Goal: Communication & Community: Answer question/provide support

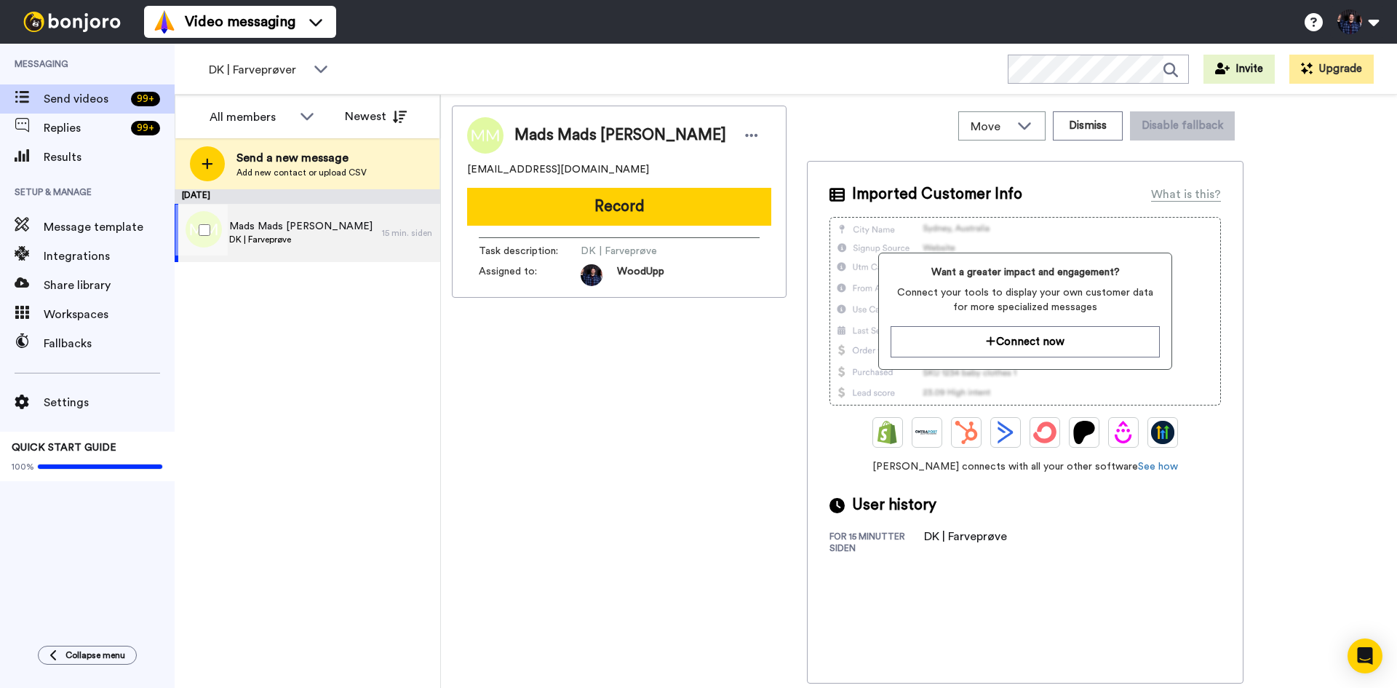
click at [371, 242] on div "Mads Mads Andreas Jensen DK | Farveprøve" at bounding box center [278, 233] width 207 height 58
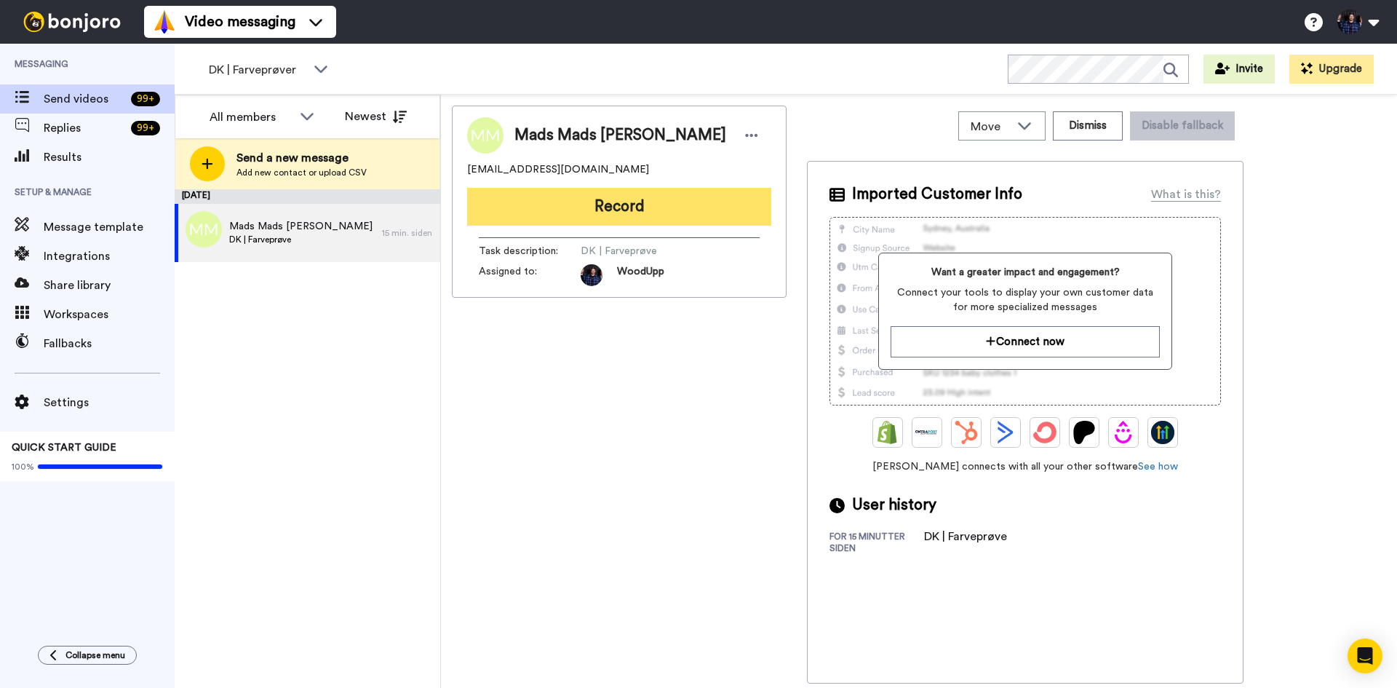
click at [666, 215] on button "Record" at bounding box center [619, 207] width 304 height 38
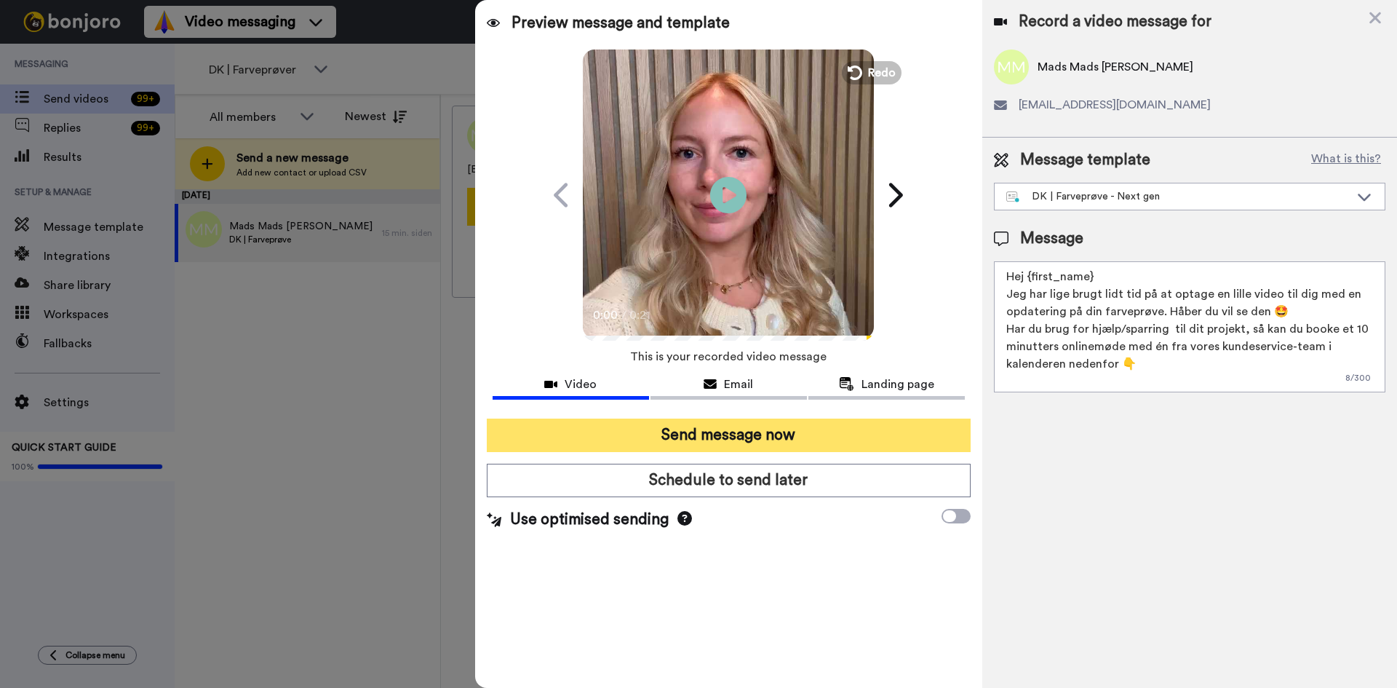
click at [770, 437] on button "Send message now" at bounding box center [729, 434] width 484 height 33
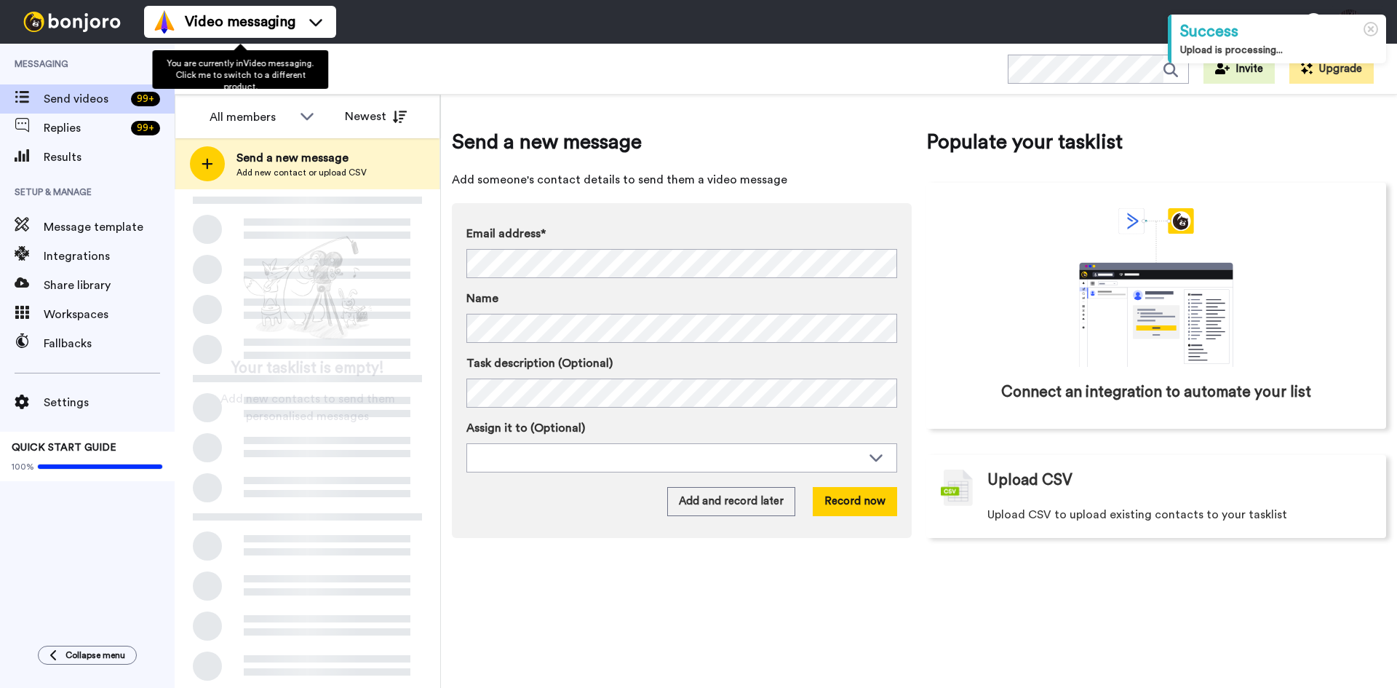
drag, startPoint x: 0, startPoint y: 0, endPoint x: 325, endPoint y: 65, distance: 331.7
click at [325, 65] on div "You are currently in Video messaging . Click me to switch to a different produc…" at bounding box center [240, 69] width 176 height 39
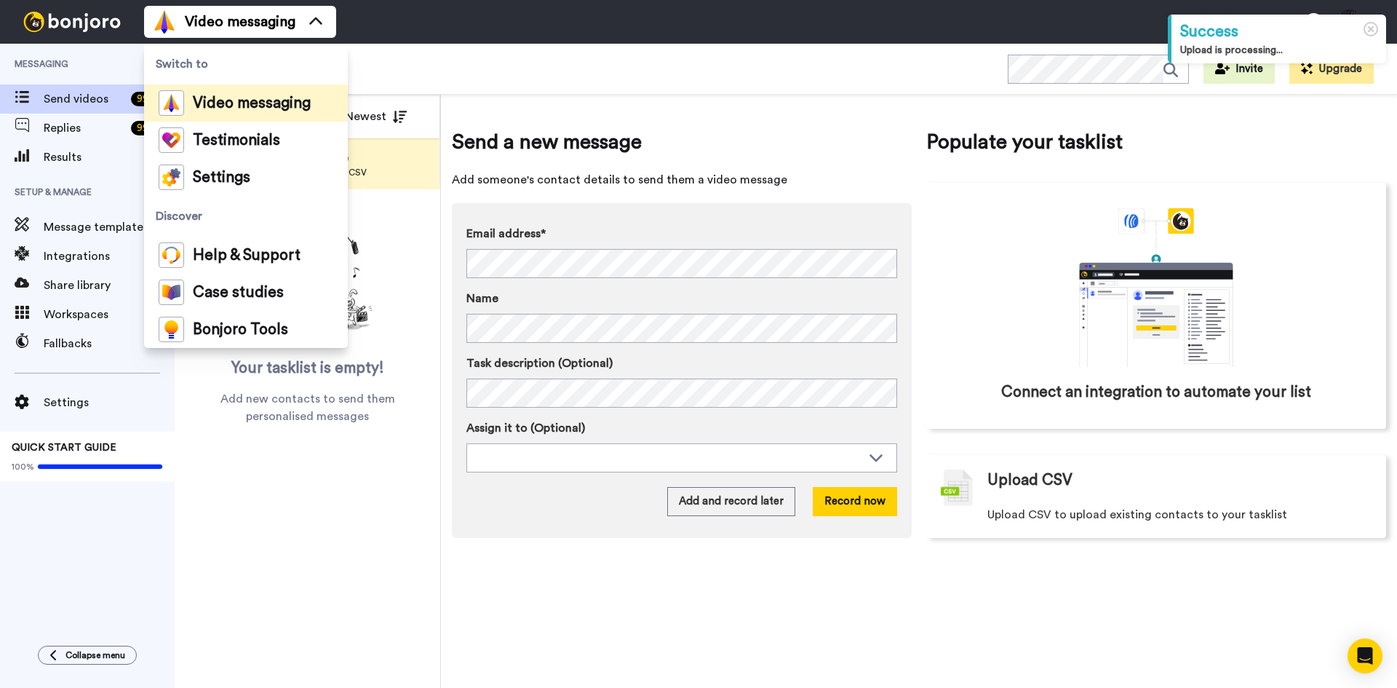
click at [438, 38] on div "Video messaging Switch to Video messaging Testimonials Settings Discover Help &…" at bounding box center [770, 22] width 1253 height 44
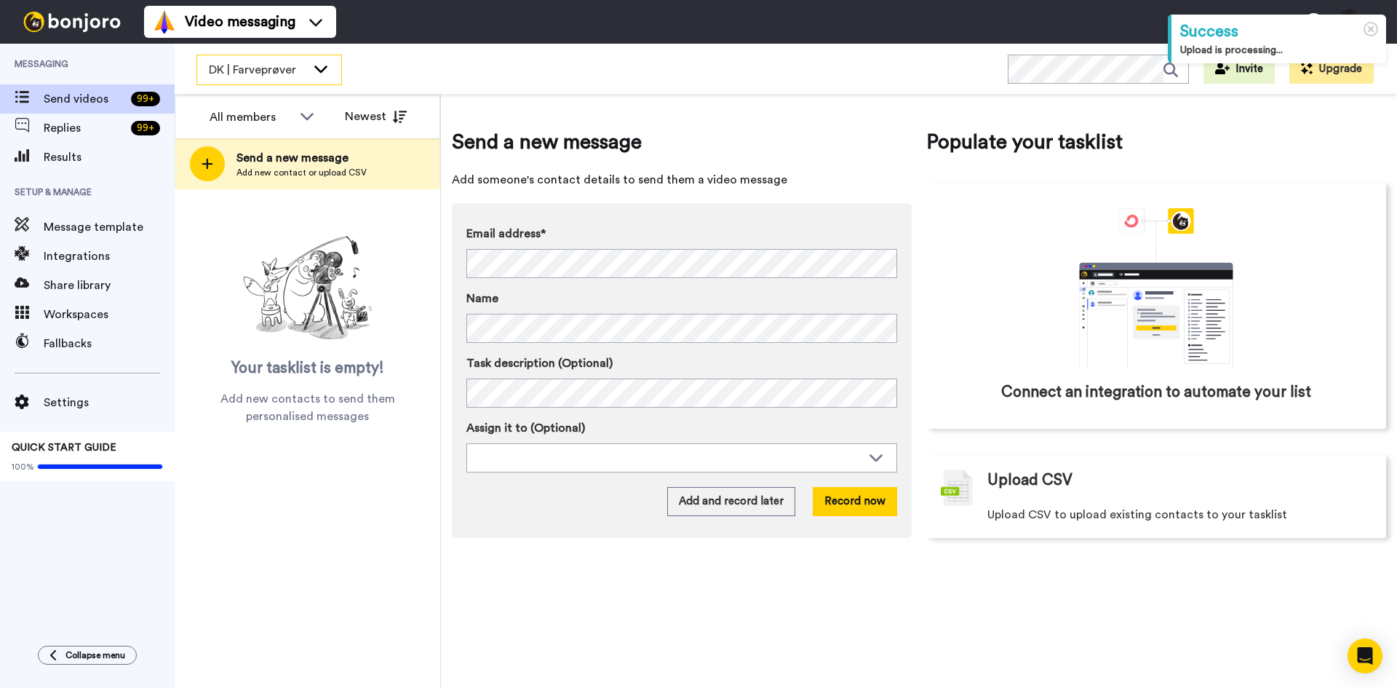
click at [322, 65] on icon at bounding box center [320, 68] width 17 height 15
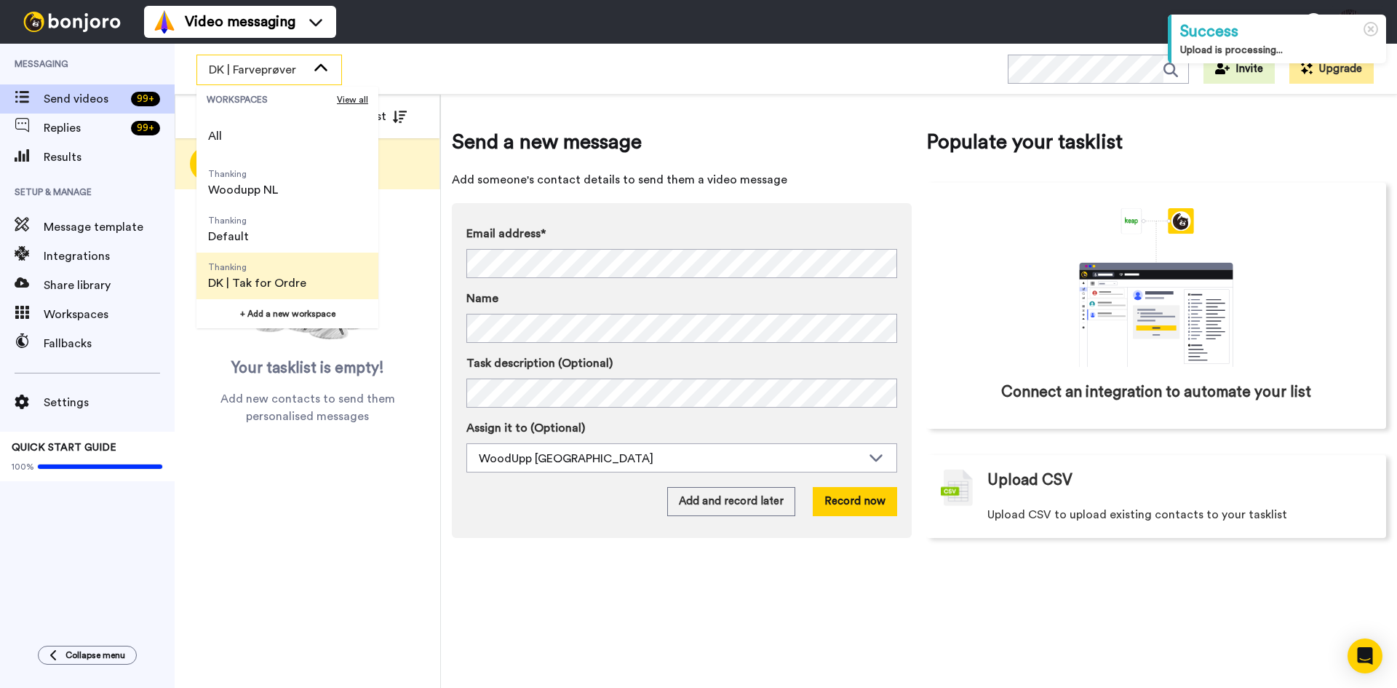
click at [292, 282] on span "DK | Tak for Ordre" at bounding box center [257, 282] width 98 height 17
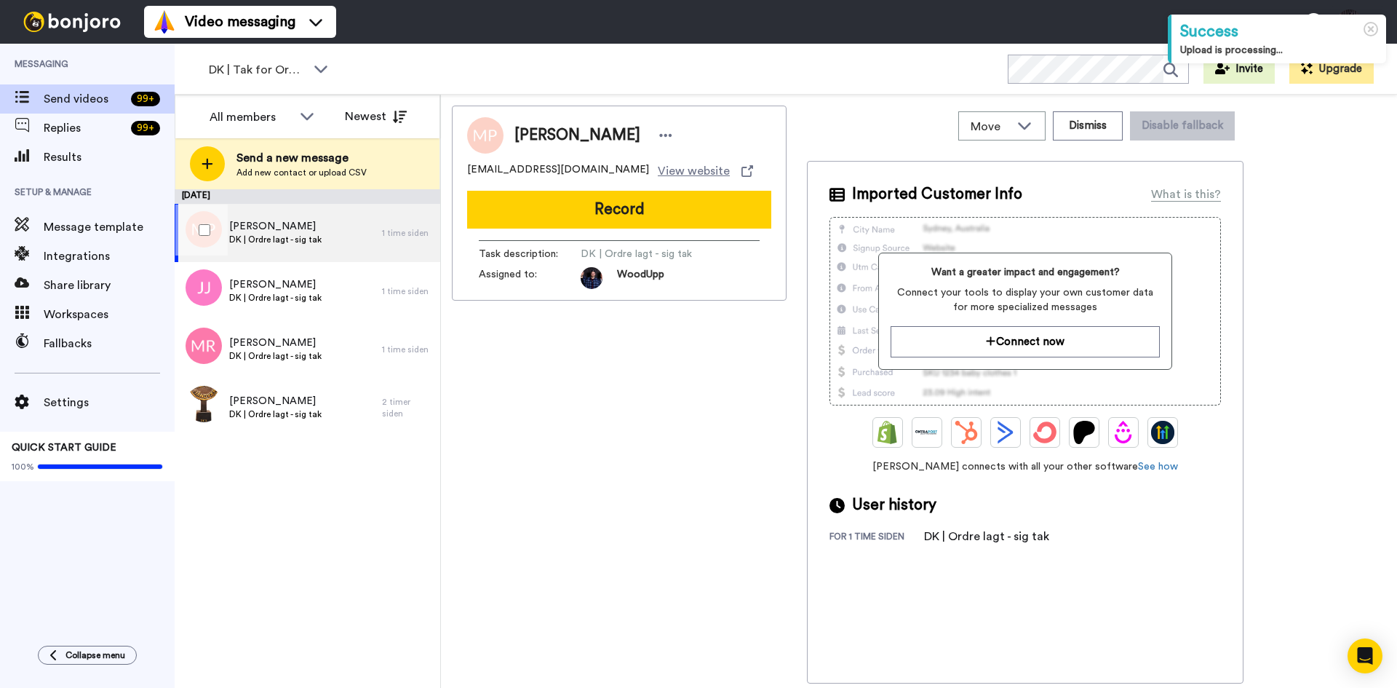
click at [265, 232] on span "[PERSON_NAME]" at bounding box center [275, 226] width 92 height 15
